Goal: Information Seeking & Learning: Learn about a topic

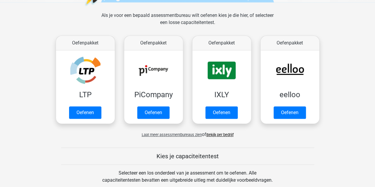
scroll to position [83, 0]
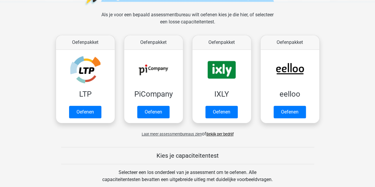
click at [179, 133] on span "Laat meer assessmentbureaus zien" at bounding box center [172, 134] width 60 height 4
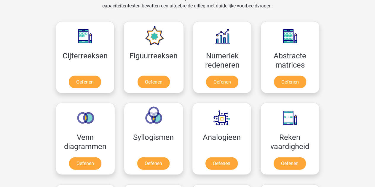
scroll to position [569, 0]
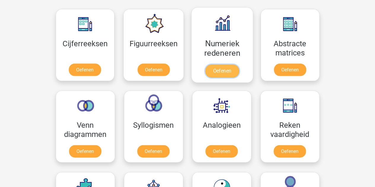
click at [225, 72] on link "Oefenen" at bounding box center [222, 71] width 34 height 13
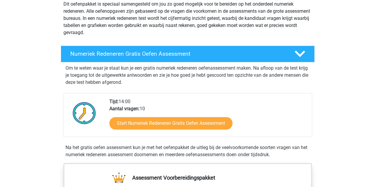
scroll to position [95, 0]
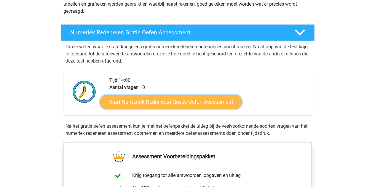
click at [170, 100] on link "Start Numeriek Redeneren Gratis Oefen Assessment" at bounding box center [170, 101] width 141 height 14
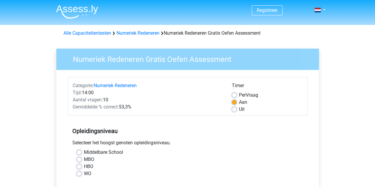
click at [81, 157] on div "MBO" at bounding box center [188, 159] width 222 height 7
click at [84, 158] on label "MBO" at bounding box center [89, 159] width 10 height 7
click at [79, 158] on input "MBO" at bounding box center [79, 159] width 5 height 6
radio input "true"
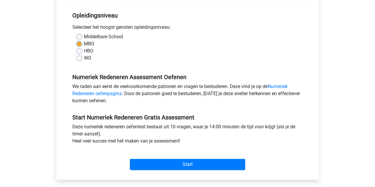
scroll to position [131, 0]
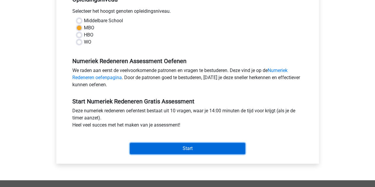
click at [174, 147] on input "Start" at bounding box center [187, 148] width 115 height 11
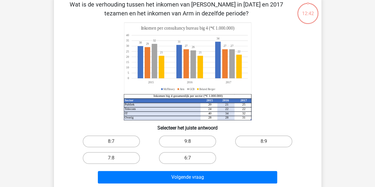
scroll to position [31, 0]
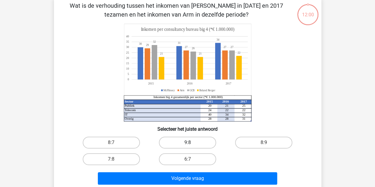
click at [206, 142] on label "9:8" at bounding box center [187, 143] width 57 height 12
click at [191, 142] on input "9:8" at bounding box center [189, 144] width 4 height 4
radio input "true"
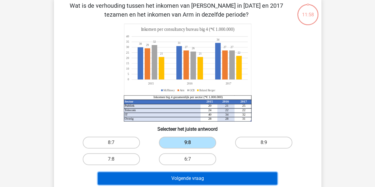
click at [190, 175] on button "Volgende vraag" at bounding box center [187, 178] width 179 height 12
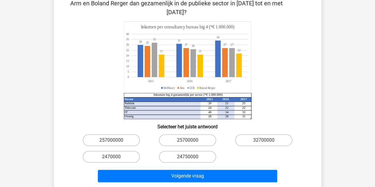
scroll to position [60, 0]
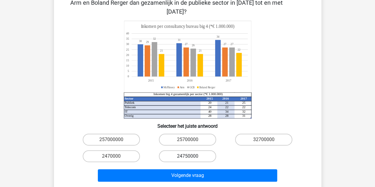
click at [181, 150] on label "24750000" at bounding box center [187, 156] width 57 height 12
click at [187, 156] on input "24750000" at bounding box center [189, 158] width 4 height 4
radio input "true"
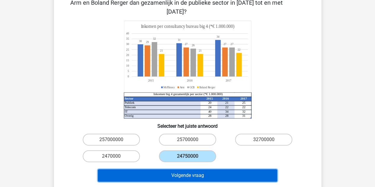
click at [179, 171] on button "Volgende vraag" at bounding box center [187, 175] width 179 height 12
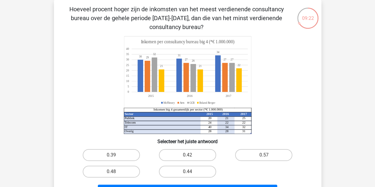
scroll to position [52, 0]
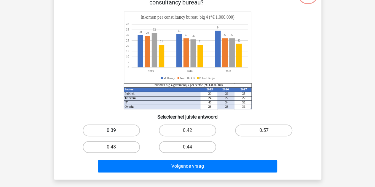
click at [122, 131] on label "0.39" at bounding box center [111, 130] width 57 height 12
click at [115, 131] on input "0.39" at bounding box center [113, 132] width 4 height 4
radio input "true"
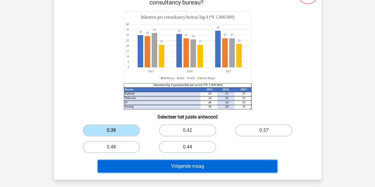
click at [171, 170] on button "Volgende vraag" at bounding box center [187, 166] width 179 height 12
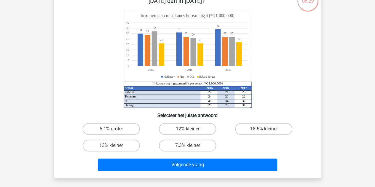
scroll to position [46, 0]
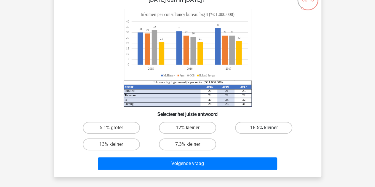
click at [255, 129] on label "18.5% kleiner" at bounding box center [263, 128] width 57 height 12
click at [264, 129] on input "18.5% kleiner" at bounding box center [266, 130] width 4 height 4
radio input "true"
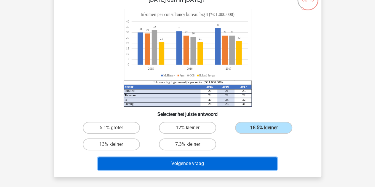
click at [229, 164] on button "Volgende vraag" at bounding box center [187, 163] width 179 height 12
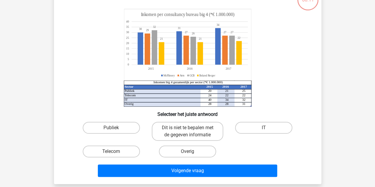
scroll to position [27, 0]
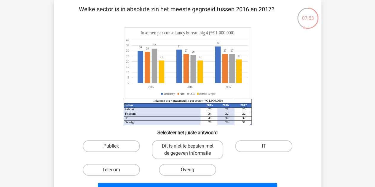
click at [126, 141] on label "Publiek" at bounding box center [111, 146] width 57 height 12
click at [115, 146] on input "Publiek" at bounding box center [113, 148] width 4 height 4
radio input "true"
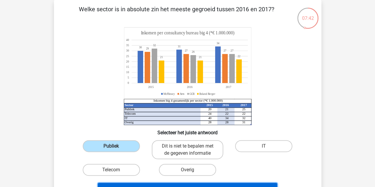
click at [223, 184] on button "Volgende vraag" at bounding box center [187, 189] width 179 height 12
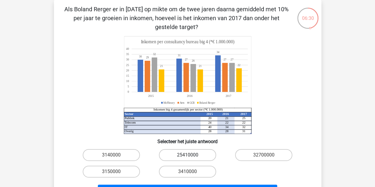
click at [190, 153] on label "25410000" at bounding box center [187, 155] width 57 height 12
click at [190, 155] on input "25410000" at bounding box center [189, 157] width 4 height 4
radio input "true"
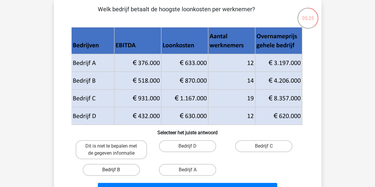
click at [92, 168] on label "Bedrijf B" at bounding box center [111, 170] width 57 height 12
click at [111, 170] on input "Bedrijf B" at bounding box center [113, 172] width 4 height 4
radio input "true"
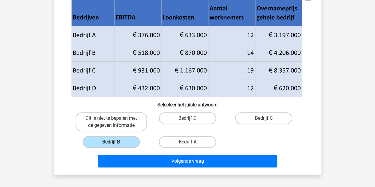
scroll to position [58, 0]
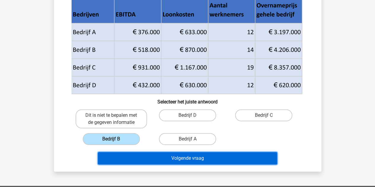
click at [199, 162] on button "Volgende vraag" at bounding box center [187, 158] width 179 height 12
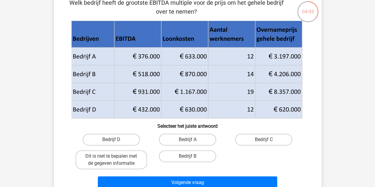
scroll to position [33, 0]
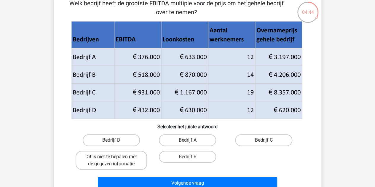
click at [127, 166] on label "Dit is niet te bepalen met de gegeven informatie" at bounding box center [111, 160] width 71 height 19
click at [115, 160] on input "Dit is niet te bepalen met de gegeven informatie" at bounding box center [113, 159] width 4 height 4
radio input "true"
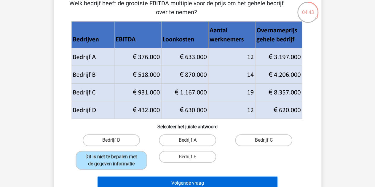
click at [134, 178] on button "Volgende vraag" at bounding box center [187, 183] width 179 height 12
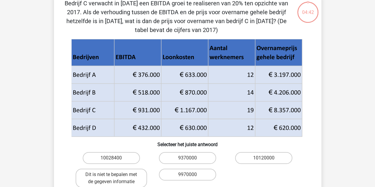
scroll to position [27, 0]
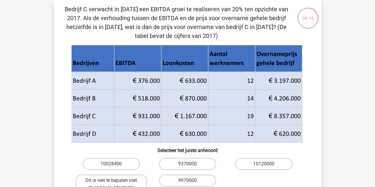
drag, startPoint x: 374, startPoint y: 70, endPoint x: 373, endPoint y: 85, distance: 14.9
click at [373, 85] on div "Registreer Nederlands English" at bounding box center [187, 182] width 375 height 418
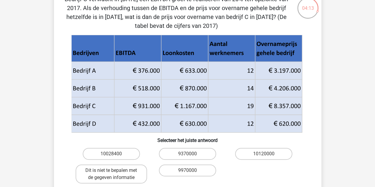
scroll to position [36, 0]
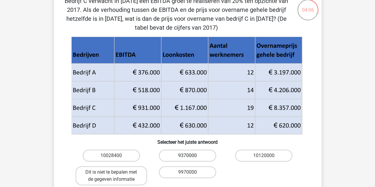
click at [208, 151] on label "9370000" at bounding box center [187, 156] width 57 height 12
click at [191, 155] on input "9370000" at bounding box center [189, 157] width 4 height 4
radio input "true"
click at [264, 155] on input "10120000" at bounding box center [266, 157] width 4 height 4
radio input "true"
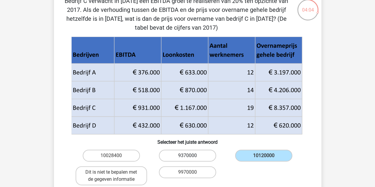
click at [208, 151] on label "9370000" at bounding box center [187, 156] width 57 height 12
click at [191, 155] on input "9370000" at bounding box center [189, 157] width 4 height 4
radio input "true"
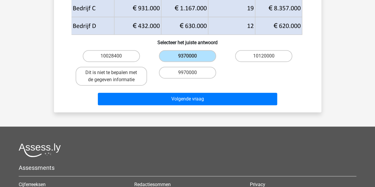
scroll to position [143, 0]
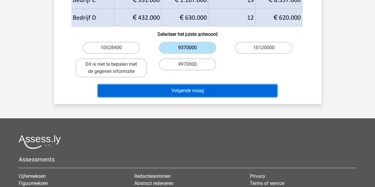
click at [224, 93] on button "Volgende vraag" at bounding box center [187, 90] width 179 height 12
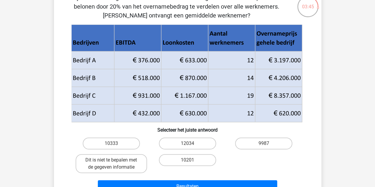
scroll to position [34, 0]
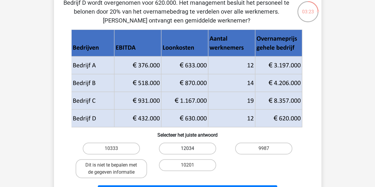
click at [203, 151] on label "12034" at bounding box center [187, 148] width 57 height 12
click at [191, 151] on input "12034" at bounding box center [189, 150] width 4 height 4
radio input "true"
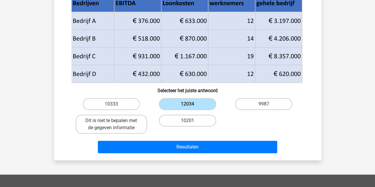
scroll to position [82, 0]
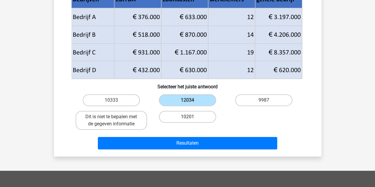
click at [200, 119] on label "10201" at bounding box center [187, 117] width 57 height 12
click at [191, 119] on input "10201" at bounding box center [189, 119] width 4 height 4
radio input "true"
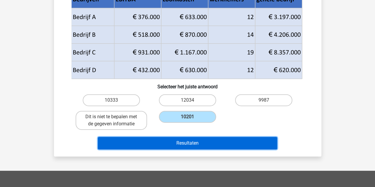
click at [190, 144] on button "Resultaten" at bounding box center [187, 143] width 179 height 12
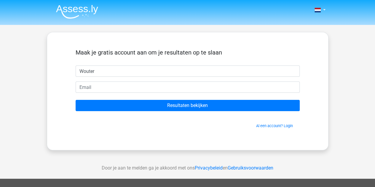
type input "Wouter"
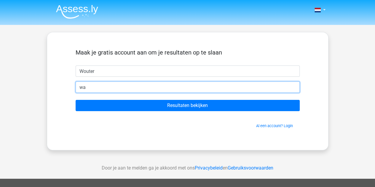
type input "[EMAIL_ADDRESS][DOMAIN_NAME]"
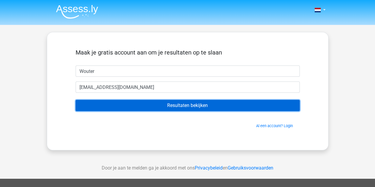
click at [203, 103] on input "Resultaten bekijken" at bounding box center [188, 105] width 224 height 11
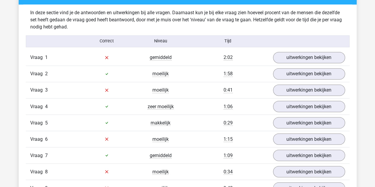
scroll to position [462, 0]
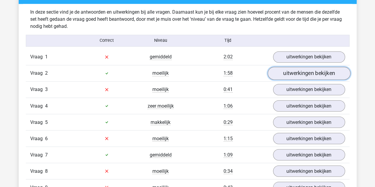
click at [307, 76] on link "uitwerkingen bekijken" at bounding box center [308, 73] width 83 height 13
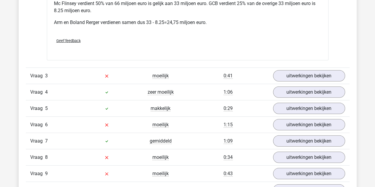
scroll to position [746, 0]
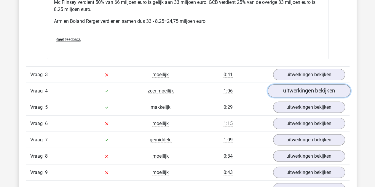
click at [306, 90] on link "uitwerkingen bekijken" at bounding box center [308, 90] width 83 height 13
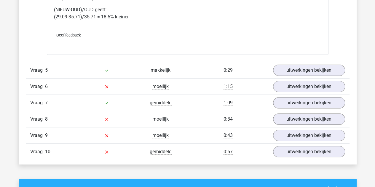
scroll to position [1054, 0]
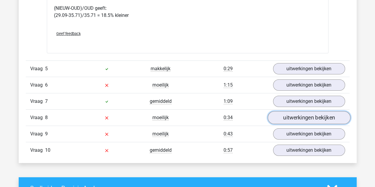
click at [309, 115] on link "uitwerkingen bekijken" at bounding box center [308, 117] width 83 height 13
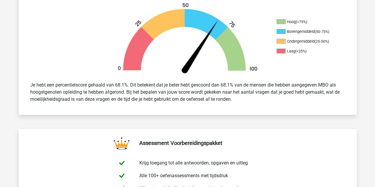
scroll to position [0, 0]
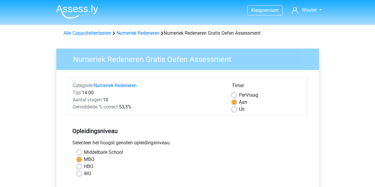
scroll to position [131, 0]
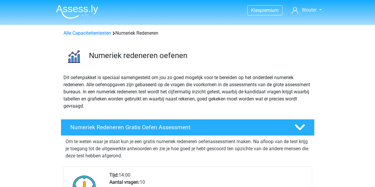
scroll to position [95, 0]
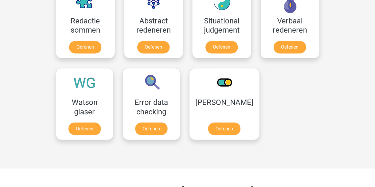
scroll to position [450, 0]
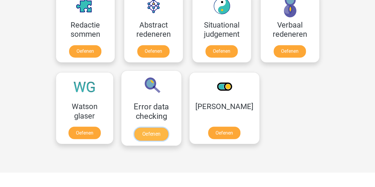
click at [147, 128] on link "Oefenen" at bounding box center [151, 133] width 34 height 13
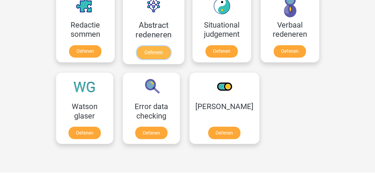
click at [159, 49] on link "Oefenen" at bounding box center [153, 52] width 34 height 13
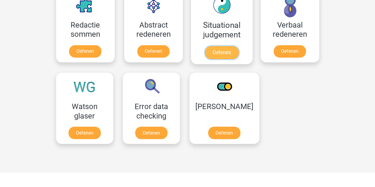
click at [222, 46] on link "Oefenen" at bounding box center [221, 52] width 34 height 13
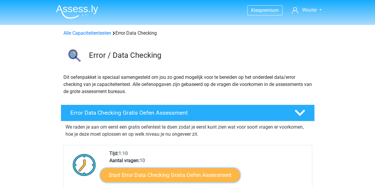
click at [176, 169] on link "Start Error Data Checking Gratis Oefen Assessment" at bounding box center [170, 175] width 140 height 14
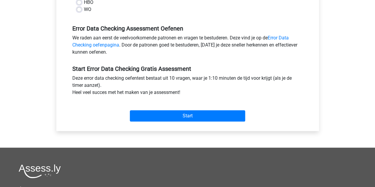
scroll to position [166, 0]
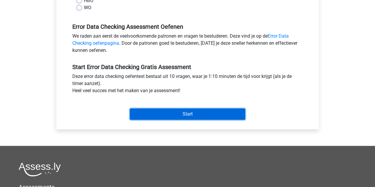
click at [227, 114] on input "Start" at bounding box center [187, 113] width 115 height 11
click at [174, 112] on input "Start" at bounding box center [187, 113] width 115 height 11
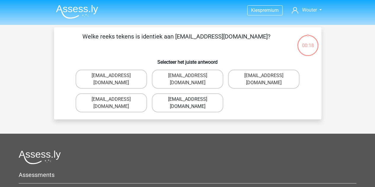
click at [183, 96] on label "[EMAIL_ADDRESS][DOMAIN_NAME]" at bounding box center [187, 102] width 71 height 19
click at [187, 99] on input "[EMAIL_ADDRESS][DOMAIN_NAME]" at bounding box center [189, 101] width 4 height 4
radio input "true"
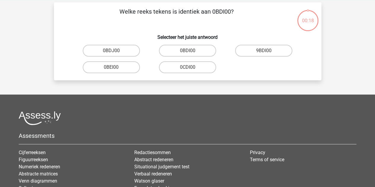
scroll to position [27, 0]
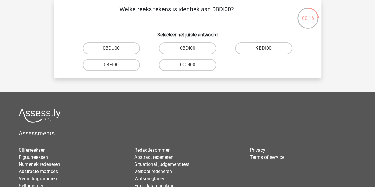
click at [111, 65] on input "0BEI00" at bounding box center [113, 67] width 4 height 4
radio input "true"
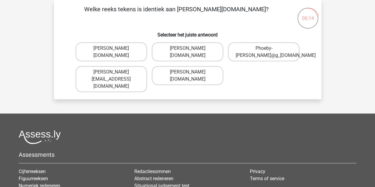
click at [264, 48] on input "Phoeby-[PERSON_NAME]@g_[DOMAIN_NAME]" at bounding box center [266, 50] width 4 height 4
radio input "true"
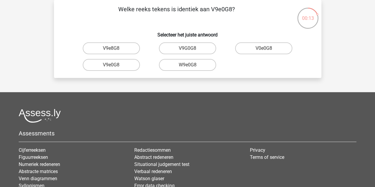
click at [187, 48] on input "V9G0G8" at bounding box center [189, 50] width 4 height 4
radio input "true"
click at [111, 48] on input "90051S" at bounding box center [113, 50] width 4 height 4
radio input "true"
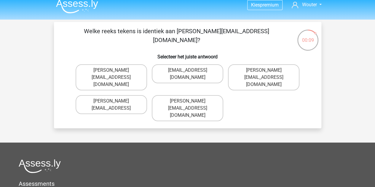
scroll to position [0, 0]
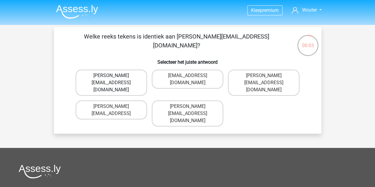
click at [144, 79] on label "[PERSON_NAME][EMAIL_ADDRESS][DOMAIN_NAME]" at bounding box center [111, 83] width 71 height 26
click at [115, 79] on input "Connor.Paterson@mailme.com" at bounding box center [113, 78] width 4 height 4
radio input "true"
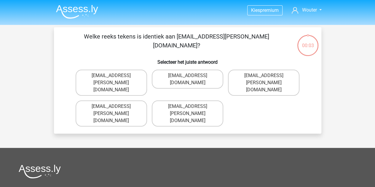
scroll to position [27, 0]
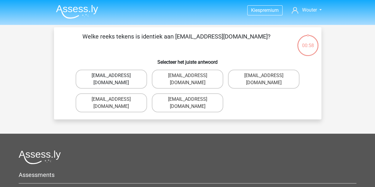
click at [129, 72] on label "Evie_Meade@jointmail.com.uk" at bounding box center [111, 79] width 71 height 19
click at [115, 76] on input "Evie_Meade@jointmail.com.uk" at bounding box center [113, 78] width 4 height 4
radio input "true"
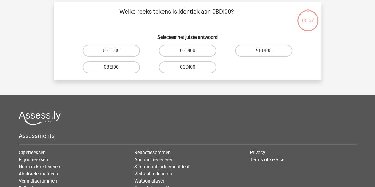
scroll to position [27, 0]
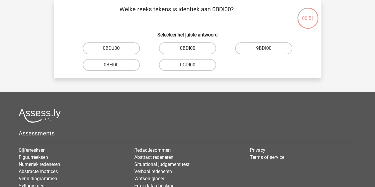
click at [204, 48] on label "0BDI00" at bounding box center [187, 48] width 57 height 12
click at [191, 48] on input "0BDI00" at bounding box center [189, 50] width 4 height 4
radio input "true"
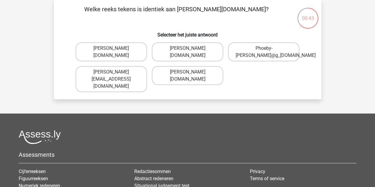
click at [135, 40] on div "Phoebe-Paterson@g_mail.gr" at bounding box center [111, 52] width 76 height 24
click at [130, 53] on label "Phoebe-Paterson@g_mail.gr" at bounding box center [111, 51] width 71 height 19
click at [115, 52] on input "Phoebe-Paterson@g_mail.gr" at bounding box center [113, 50] width 4 height 4
radio input "true"
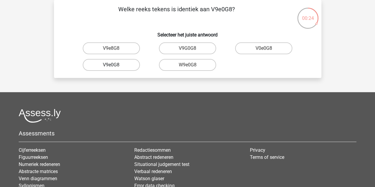
click at [126, 63] on label "V9e0G8" at bounding box center [111, 65] width 57 height 12
click at [115, 65] on input "V9e0G8" at bounding box center [113, 67] width 4 height 4
radio input "true"
click at [261, 46] on label "91051S" at bounding box center [263, 48] width 57 height 12
click at [264, 48] on input "91051S" at bounding box center [266, 50] width 4 height 4
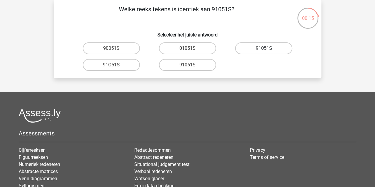
radio input "true"
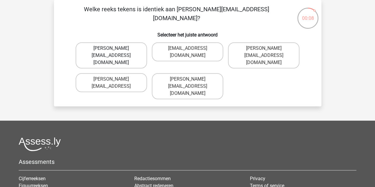
click at [139, 50] on label "Connor.Paterson@mailme.com" at bounding box center [111, 55] width 71 height 26
click at [115, 50] on input "Connor.Paterson@mailme.com" at bounding box center [113, 50] width 4 height 4
radio input "true"
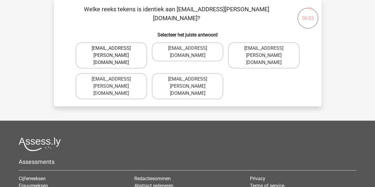
click at [137, 53] on label "Ava-Carroll@mailme.uk.com" at bounding box center [111, 55] width 71 height 26
click at [115, 52] on input "Ava-Carroll@mailme.uk.com" at bounding box center [113, 50] width 4 height 4
radio input "true"
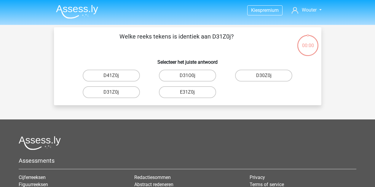
scroll to position [27, 0]
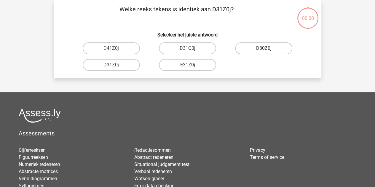
click at [254, 53] on label "D30Z0j" at bounding box center [263, 48] width 57 height 12
click at [264, 52] on input "D30Z0j" at bounding box center [266, 50] width 4 height 4
radio input "true"
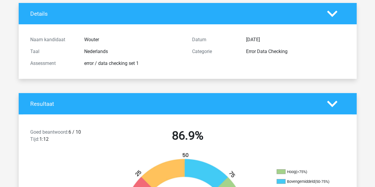
scroll to position [36, 0]
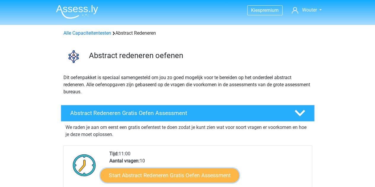
click at [189, 174] on link "Start Abstract Redeneren Gratis Oefen Assessment" at bounding box center [169, 175] width 139 height 14
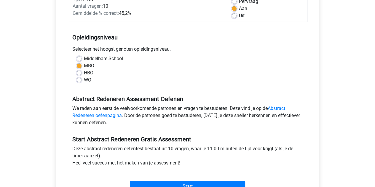
scroll to position [95, 0]
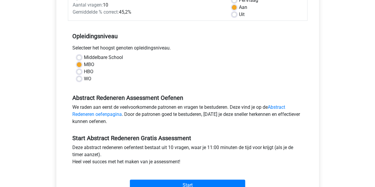
click at [189, 174] on div "Start" at bounding box center [187, 180] width 239 height 21
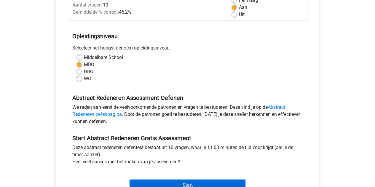
click at [191, 181] on input "Start" at bounding box center [187, 184] width 115 height 11
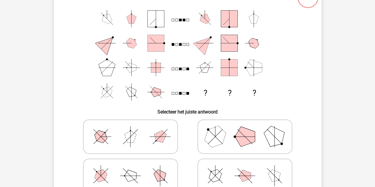
scroll to position [49, 0]
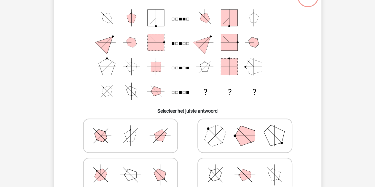
click at [216, 129] on polygon at bounding box center [214, 135] width 28 height 28
click at [245, 128] on input "radio" at bounding box center [247, 126] width 4 height 4
radio input "true"
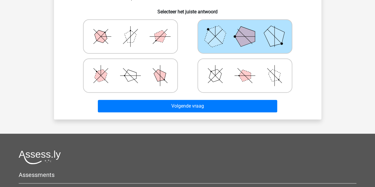
scroll to position [149, 0]
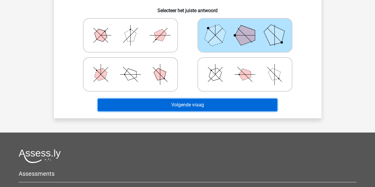
click at [265, 105] on button "Volgende vraag" at bounding box center [187, 105] width 179 height 12
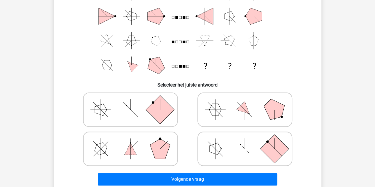
scroll to position [73, 0]
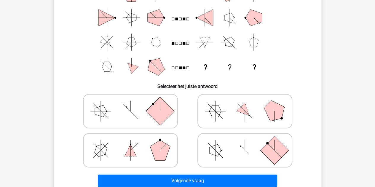
click at [250, 152] on icon at bounding box center [244, 150] width 89 height 30
click at [248, 143] on input "radio" at bounding box center [247, 141] width 4 height 4
radio input "true"
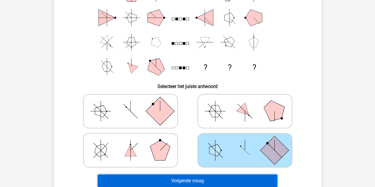
click at [238, 177] on button "Volgende vraag" at bounding box center [187, 180] width 179 height 12
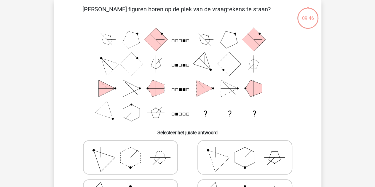
scroll to position [27, 0]
click at [249, 158] on polygon at bounding box center [245, 157] width 20 height 20
click at [248, 150] on input "radio" at bounding box center [247, 148] width 4 height 4
radio input "true"
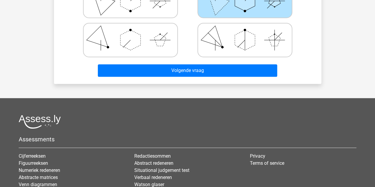
scroll to position [191, 0]
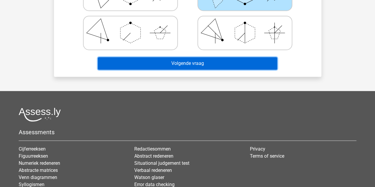
click at [213, 66] on button "Volgende vraag" at bounding box center [187, 63] width 179 height 12
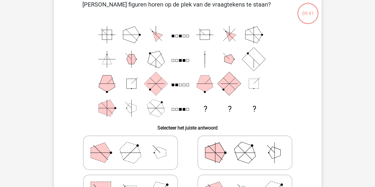
scroll to position [27, 0]
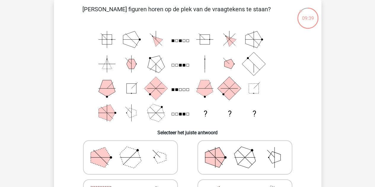
click at [233, 149] on icon at bounding box center [244, 157] width 89 height 30
click at [245, 149] on input "radio" at bounding box center [247, 148] width 4 height 4
radio input "true"
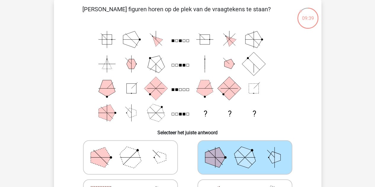
click at [130, 185] on input "radio" at bounding box center [132, 187] width 4 height 4
radio input "true"
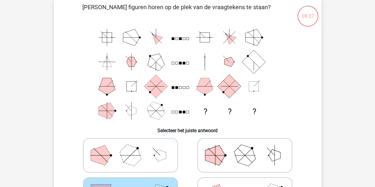
scroll to position [193, 0]
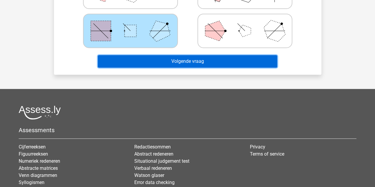
click at [210, 62] on button "Volgende vraag" at bounding box center [187, 61] width 179 height 12
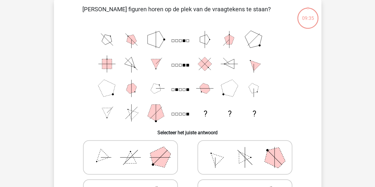
scroll to position [27, 0]
click at [137, 163] on icon at bounding box center [130, 157] width 89 height 30
click at [134, 150] on input "radio" at bounding box center [132, 148] width 4 height 4
radio input "true"
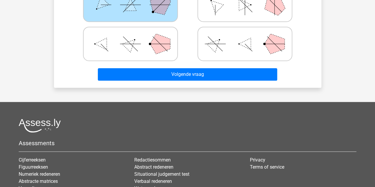
scroll to position [191, 0]
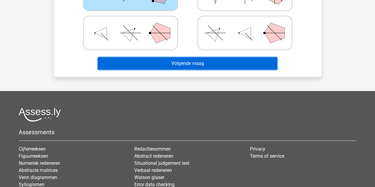
click at [152, 69] on button "Volgende vraag" at bounding box center [187, 63] width 179 height 12
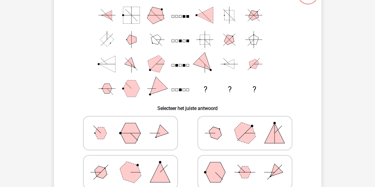
scroll to position [27, 0]
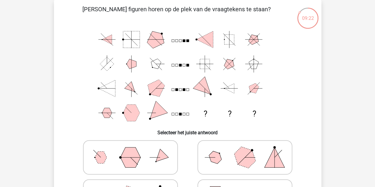
click at [223, 147] on icon at bounding box center [244, 157] width 89 height 30
click at [245, 147] on input "radio" at bounding box center [247, 148] width 4 height 4
radio input "true"
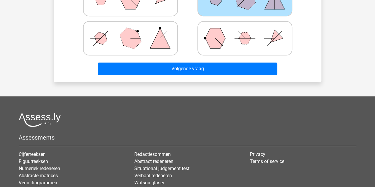
scroll to position [191, 0]
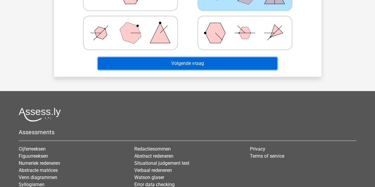
click at [197, 58] on button "Volgende vraag" at bounding box center [187, 63] width 179 height 12
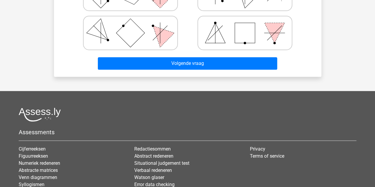
drag, startPoint x: 214, startPoint y: 38, endPoint x: 217, endPoint y: 35, distance: 3.8
click at [217, 35] on polygon at bounding box center [215, 33] width 20 height 20
click at [245, 25] on input "radio" at bounding box center [247, 24] width 4 height 4
radio input "true"
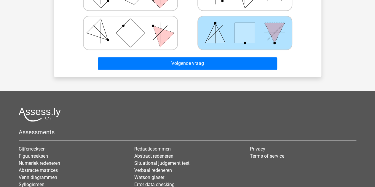
click at [217, 35] on polygon at bounding box center [215, 33] width 20 height 20
click at [245, 25] on input "radio" at bounding box center [247, 24] width 4 height 4
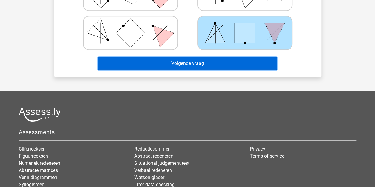
click at [200, 62] on button "Volgende vraag" at bounding box center [187, 63] width 179 height 12
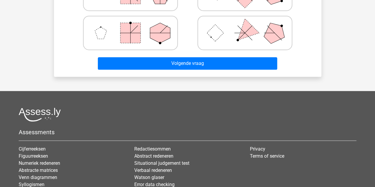
click at [150, 21] on icon at bounding box center [130, 33] width 89 height 30
click at [134, 22] on input "radio" at bounding box center [132, 24] width 4 height 4
radio input "true"
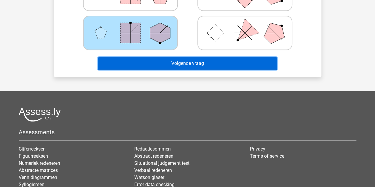
click at [162, 61] on button "Volgende vraag" at bounding box center [187, 63] width 179 height 12
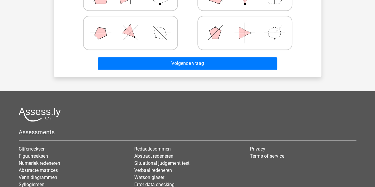
click at [159, 39] on icon at bounding box center [130, 33] width 89 height 30
click at [134, 25] on input "radio" at bounding box center [132, 24] width 4 height 4
radio input "true"
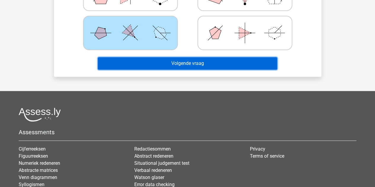
click at [168, 61] on button "Volgende vraag" at bounding box center [187, 63] width 179 height 12
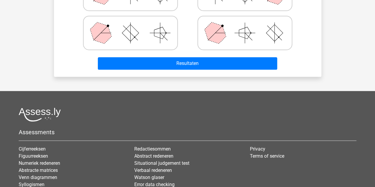
click at [211, 30] on polygon at bounding box center [214, 33] width 28 height 28
click at [245, 25] on input "radio" at bounding box center [247, 24] width 4 height 4
radio input "true"
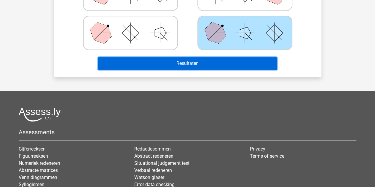
click at [195, 67] on button "Resultaten" at bounding box center [187, 63] width 179 height 12
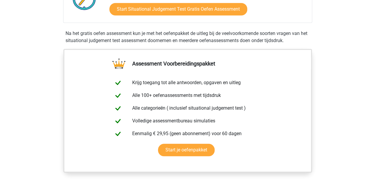
scroll to position [154, 0]
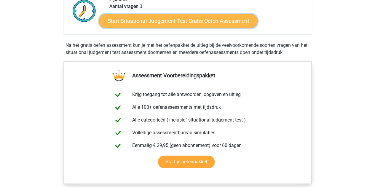
click at [216, 18] on link "Start Situational Judgement Test Gratis Oefen Assessment" at bounding box center [178, 21] width 158 height 14
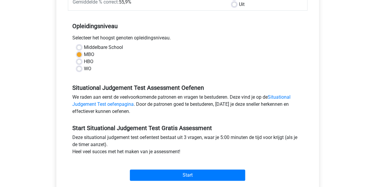
scroll to position [107, 0]
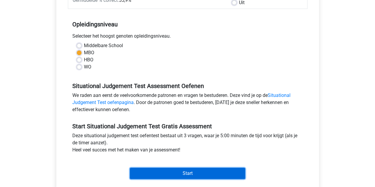
click at [195, 168] on input "Start" at bounding box center [187, 173] width 115 height 11
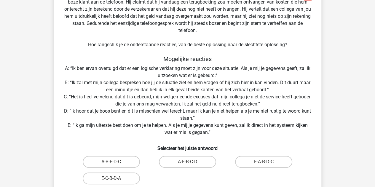
scroll to position [57, 0]
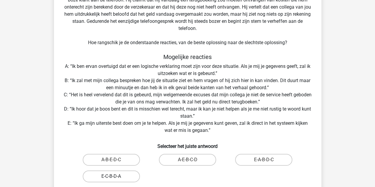
click at [104, 177] on label "E-C-B-D-A" at bounding box center [111, 176] width 57 height 12
click at [111, 177] on input "E-C-B-D-A" at bounding box center [113, 178] width 4 height 4
radio input "true"
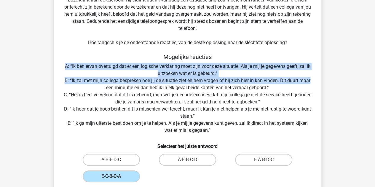
drag, startPoint x: 374, startPoint y: 70, endPoint x: 374, endPoint y: 82, distance: 11.9
click at [374, 82] on div "Kies premium Wouter [EMAIL_ADDRESS][DOMAIN_NAME]" at bounding box center [187, 161] width 375 height 436
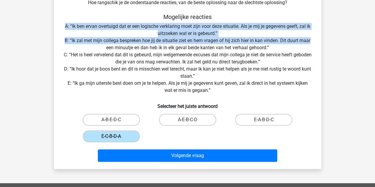
scroll to position [97, 0]
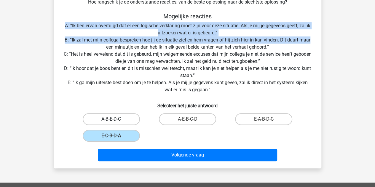
click at [126, 117] on label "A-B-E-D-C" at bounding box center [111, 119] width 57 height 12
click at [115, 119] on input "A-B-E-D-C" at bounding box center [113, 121] width 4 height 4
radio input "true"
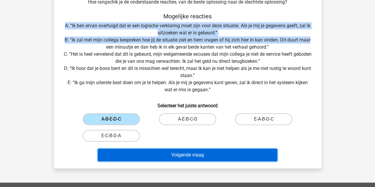
click at [178, 149] on button "Volgende vraag" at bounding box center [187, 155] width 179 height 12
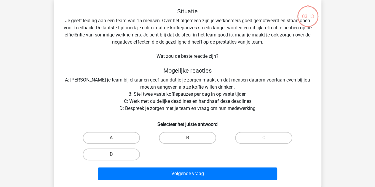
scroll to position [27, 0]
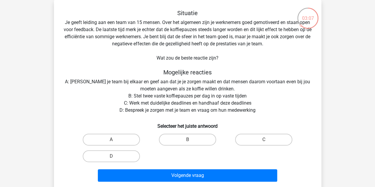
click at [275, 83] on div "Situatie Je geeft leiding aan een team van 15 mensen. Over het algemeen zijn je…" at bounding box center [187, 96] width 262 height 174
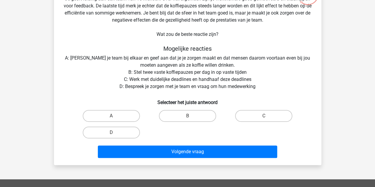
scroll to position [63, 0]
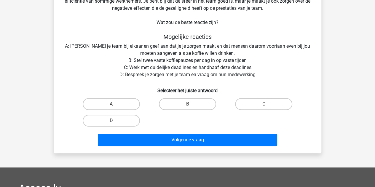
click at [118, 122] on label "D" at bounding box center [111, 121] width 57 height 12
click at [115, 122] on input "D" at bounding box center [113, 123] width 4 height 4
radio input "true"
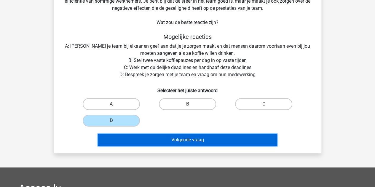
click at [133, 145] on button "Volgende vraag" at bounding box center [187, 140] width 179 height 12
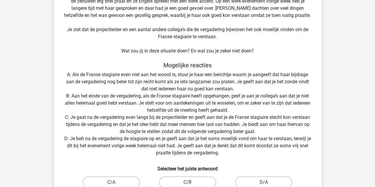
scroll to position [27, 0]
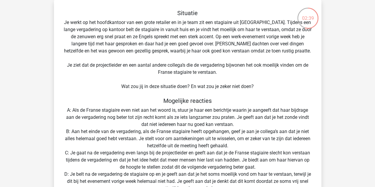
click at [234, 76] on div "Situatie Je werkt op het hoofdkantoor van een grote retailer en in je team zit …" at bounding box center [187, 135] width 262 height 253
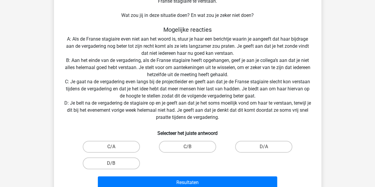
scroll to position [86, 0]
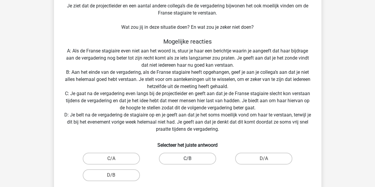
click at [171, 162] on label "C/B" at bounding box center [187, 159] width 57 height 12
click at [187, 162] on input "C/B" at bounding box center [189, 160] width 4 height 4
radio input "true"
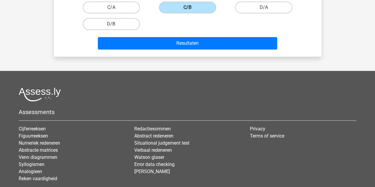
scroll to position [250, 0]
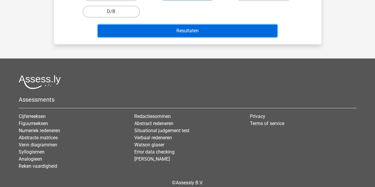
click at [190, 34] on button "Resultaten" at bounding box center [187, 31] width 179 height 12
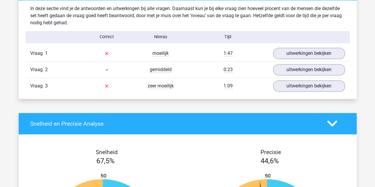
scroll to position [490, 0]
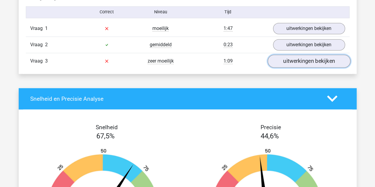
click at [290, 63] on link "uitwerkingen bekijken" at bounding box center [308, 60] width 83 height 13
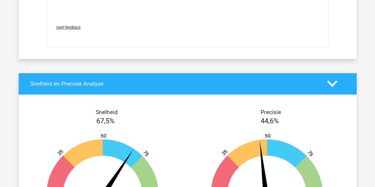
scroll to position [981, 0]
